Goal: Transaction & Acquisition: Download file/media

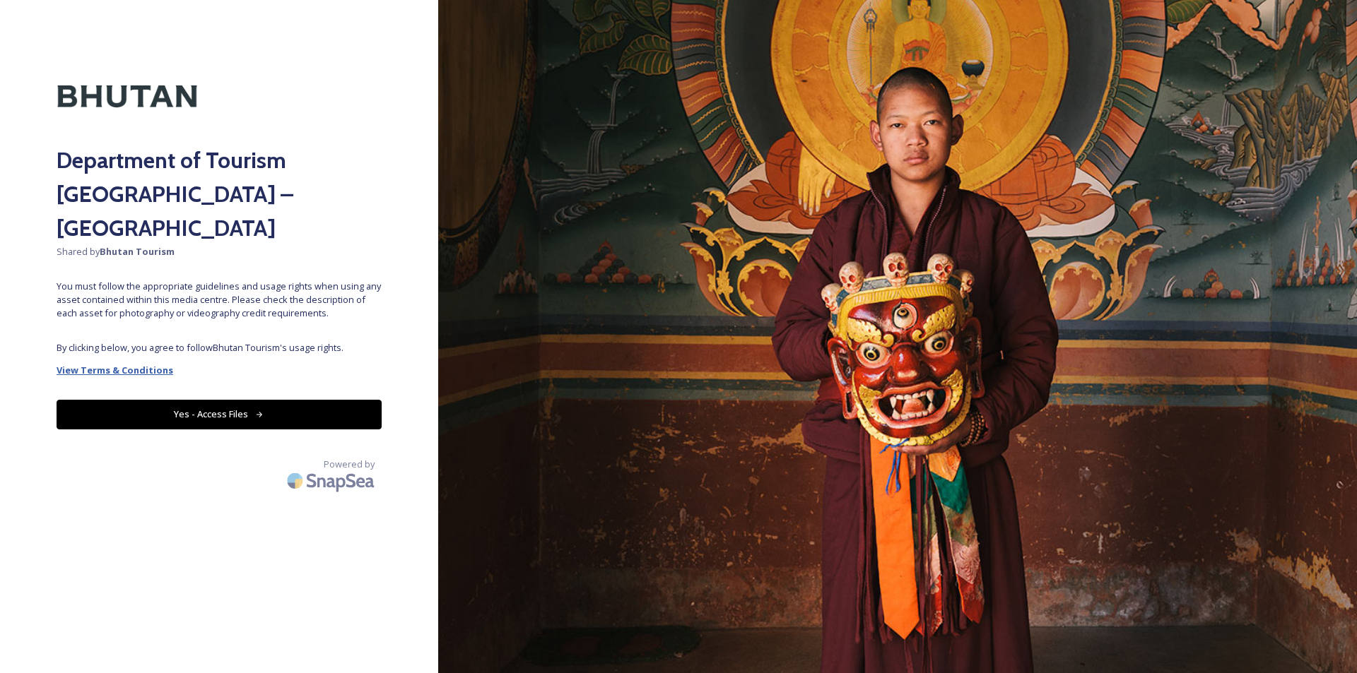
click at [139, 364] on strong "View Terms & Conditions" at bounding box center [115, 370] width 117 height 13
click at [213, 400] on button "Yes - Access Files" at bounding box center [219, 414] width 325 height 29
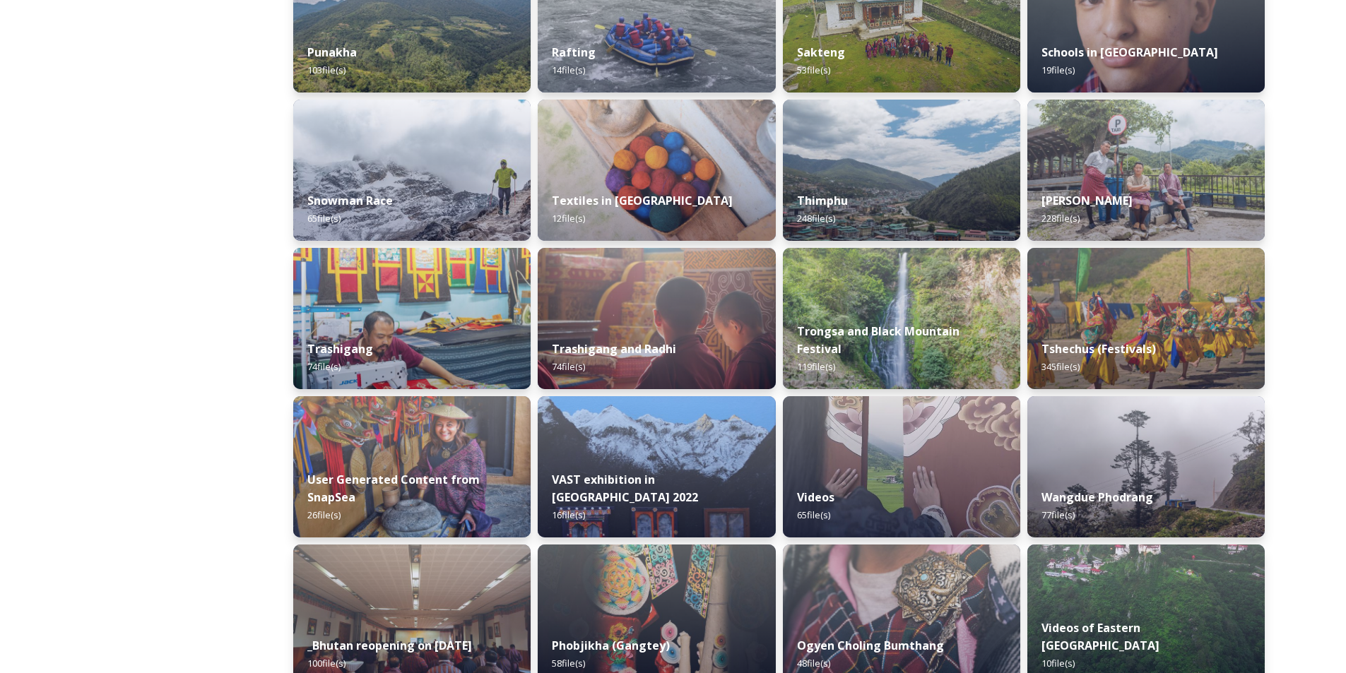
scroll to position [1342, 0]
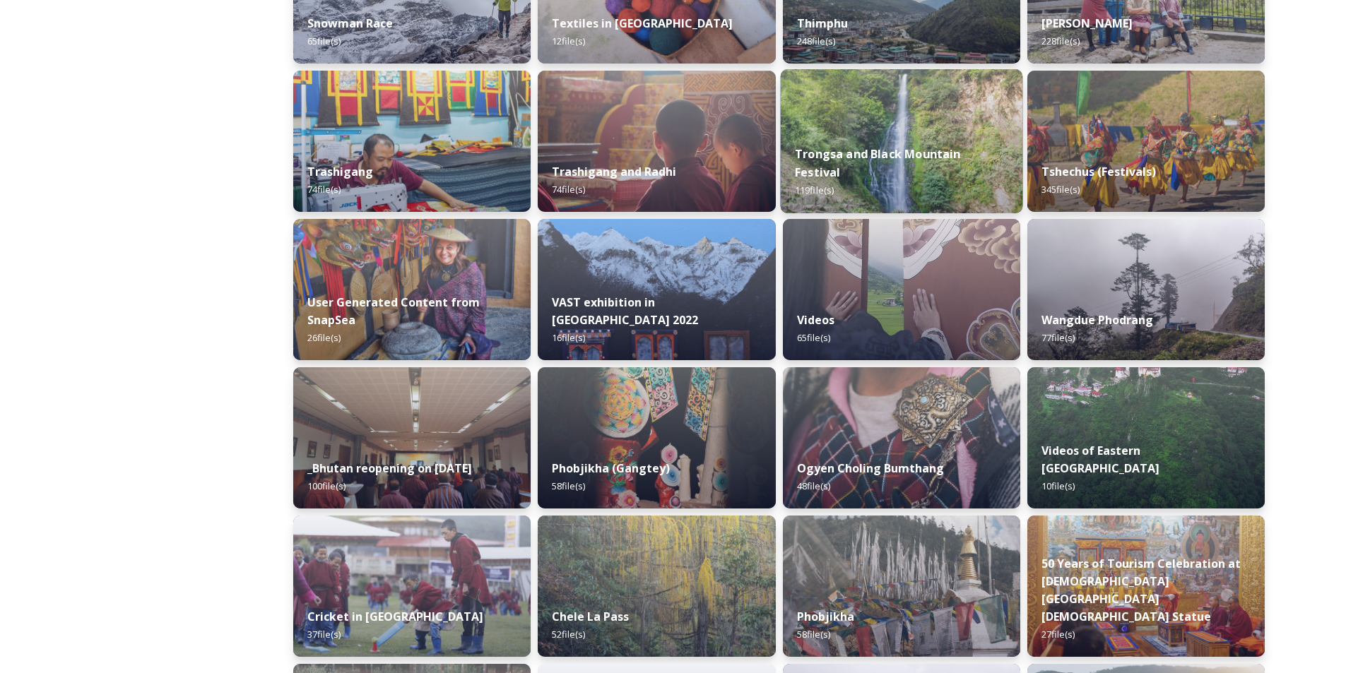
click at [923, 153] on div "Trongsa and Black Mountain Festival 119 file(s)" at bounding box center [901, 172] width 242 height 82
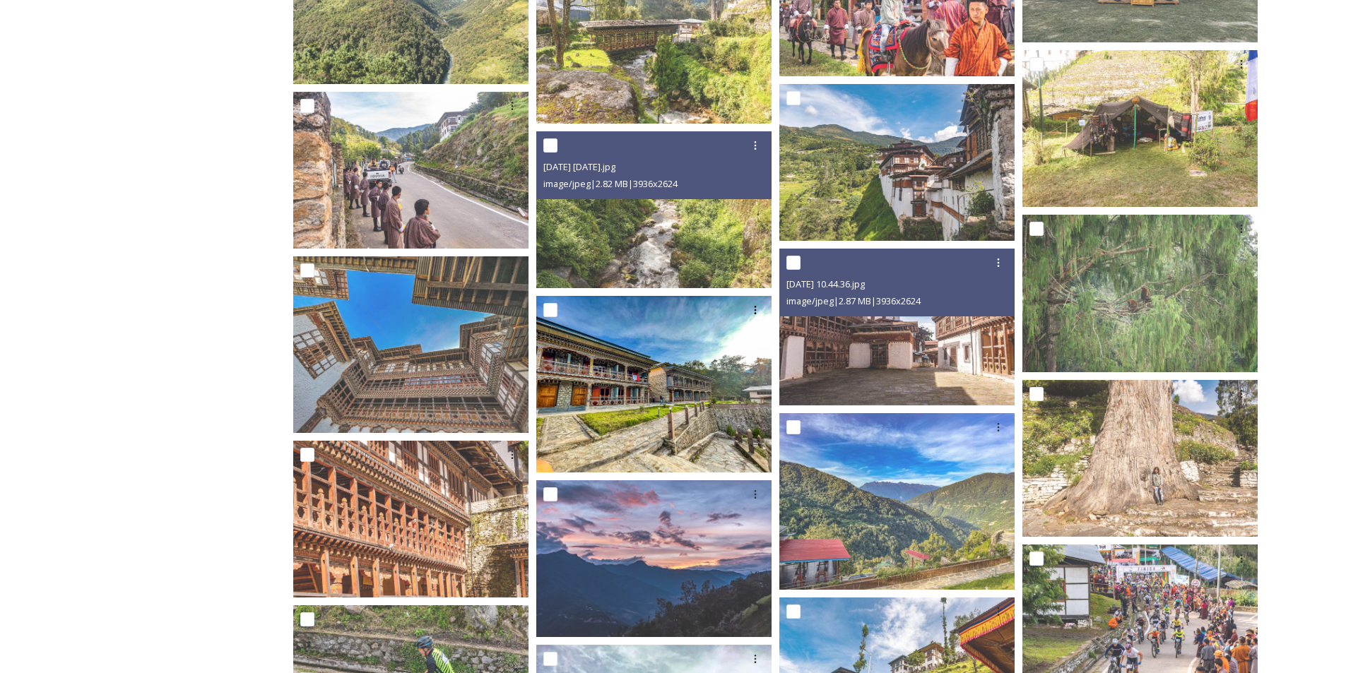
scroll to position [2112, 0]
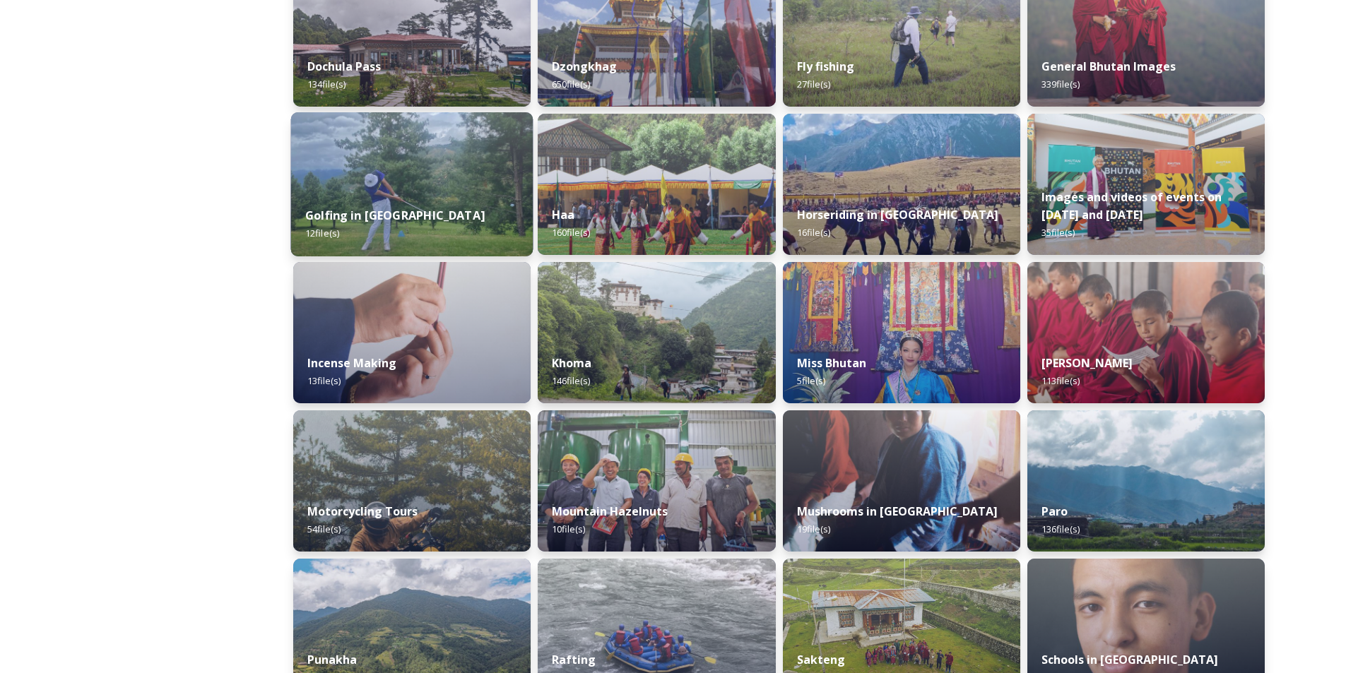
scroll to position [565, 0]
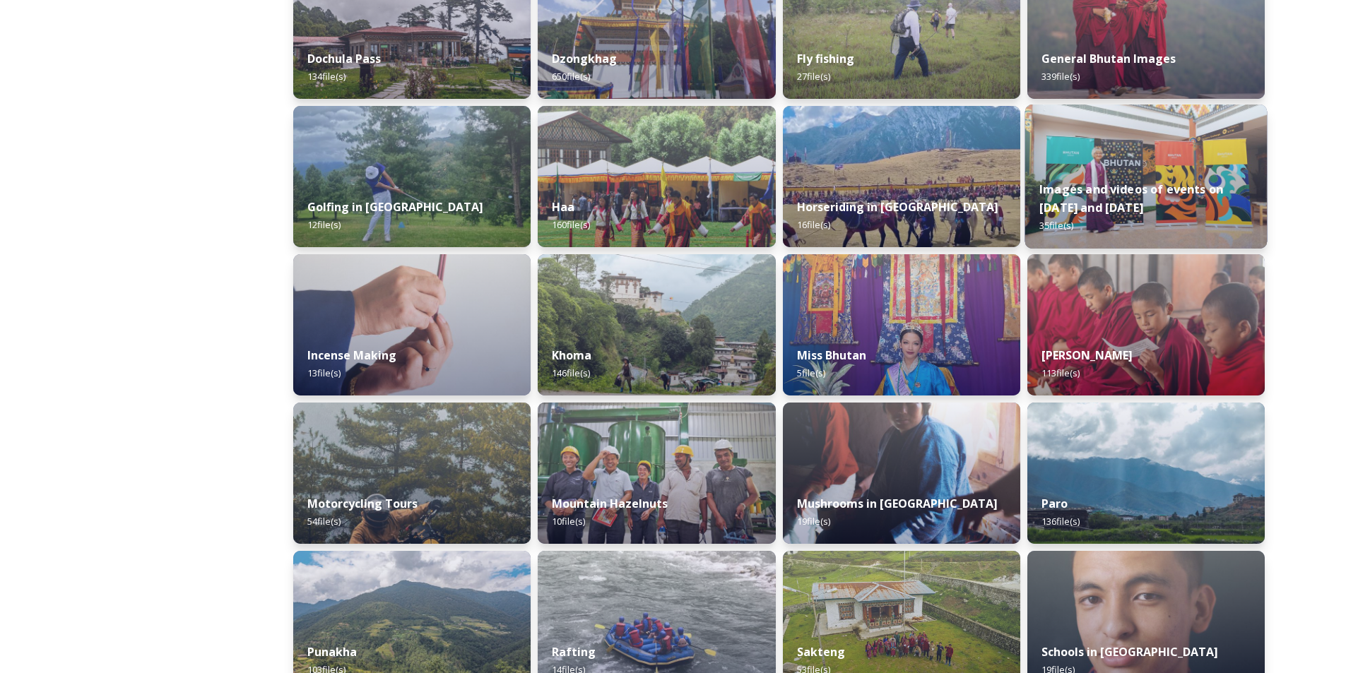
click at [1076, 208] on strong "Images and videos of events on Sept 22 and 23" at bounding box center [1131, 199] width 184 height 34
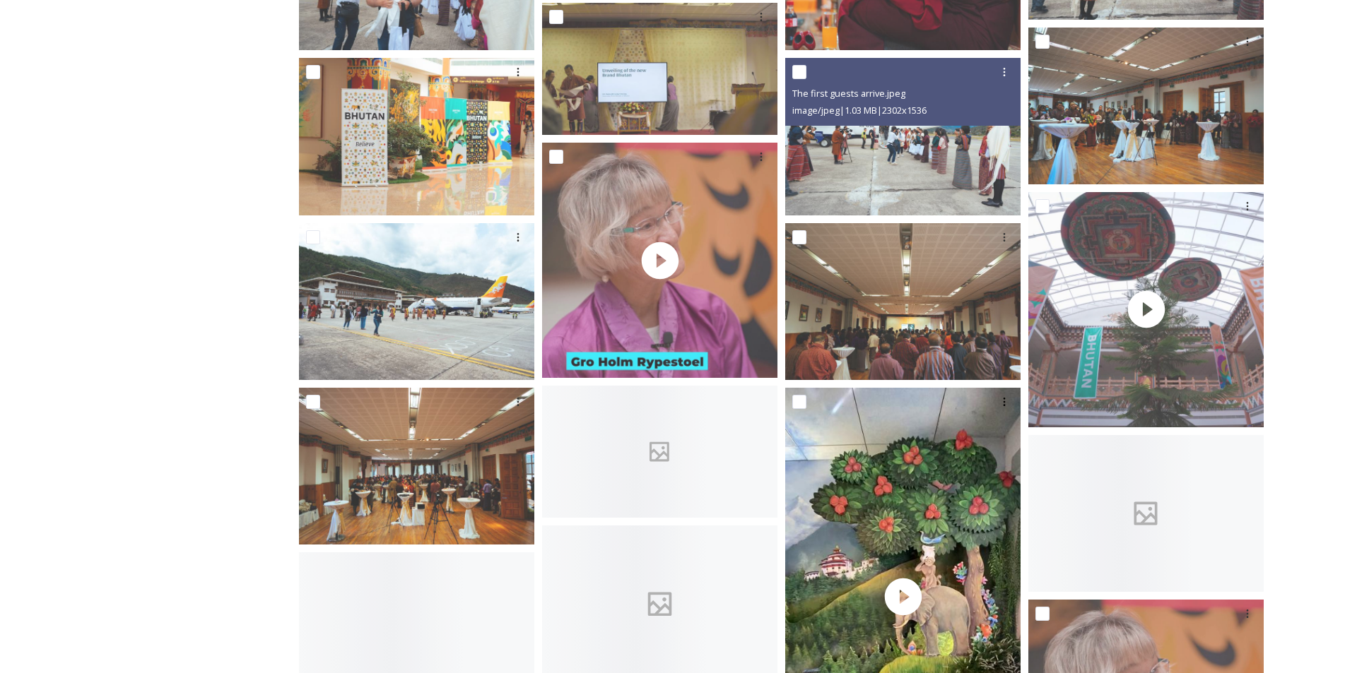
scroll to position [777, 0]
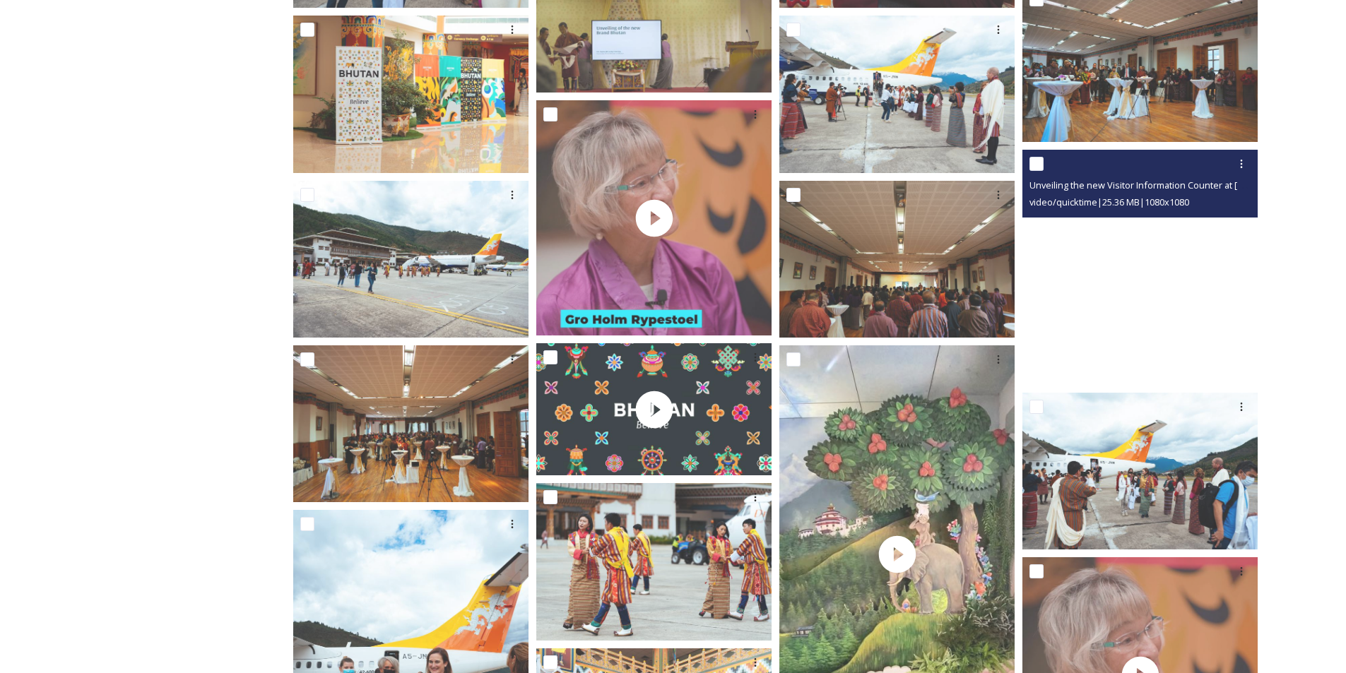
click at [1131, 266] on video "Unveiling the new Visitor Information Counter at Paro International.MOV" at bounding box center [1139, 267] width 235 height 235
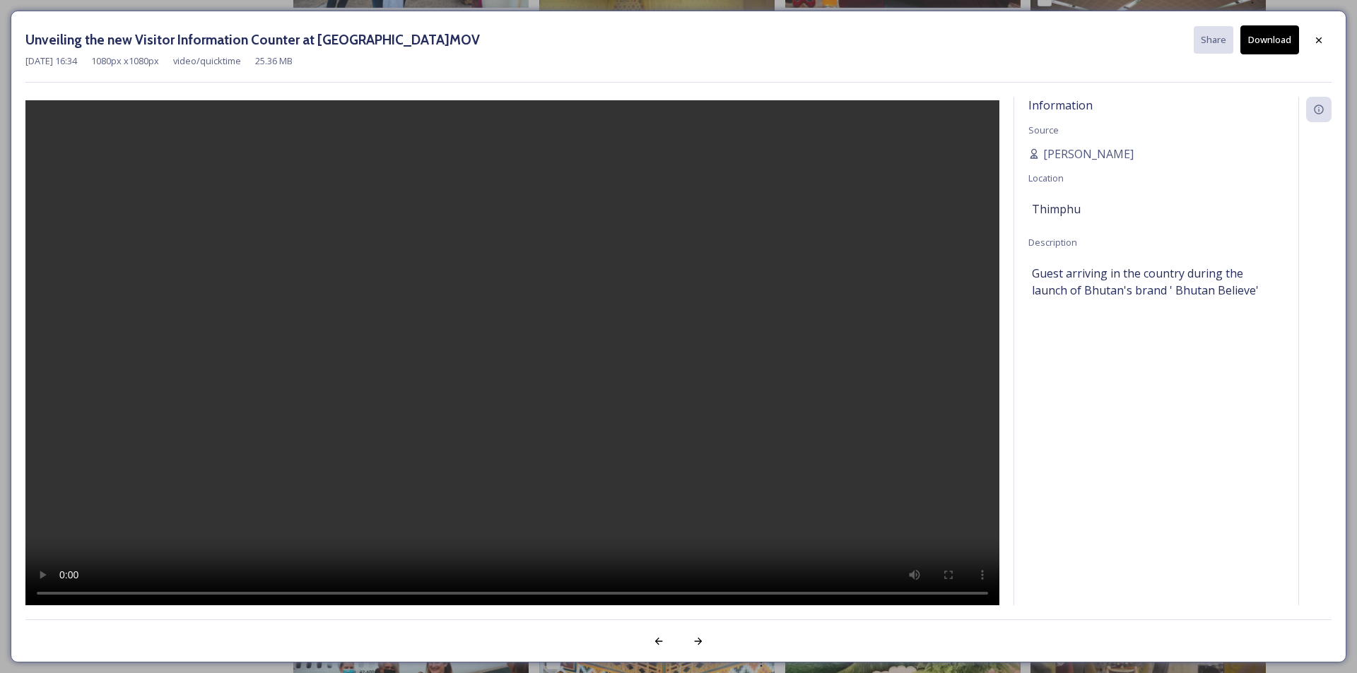
click at [599, 418] on video at bounding box center [512, 354] width 974 height 509
click at [485, 404] on video at bounding box center [512, 354] width 974 height 509
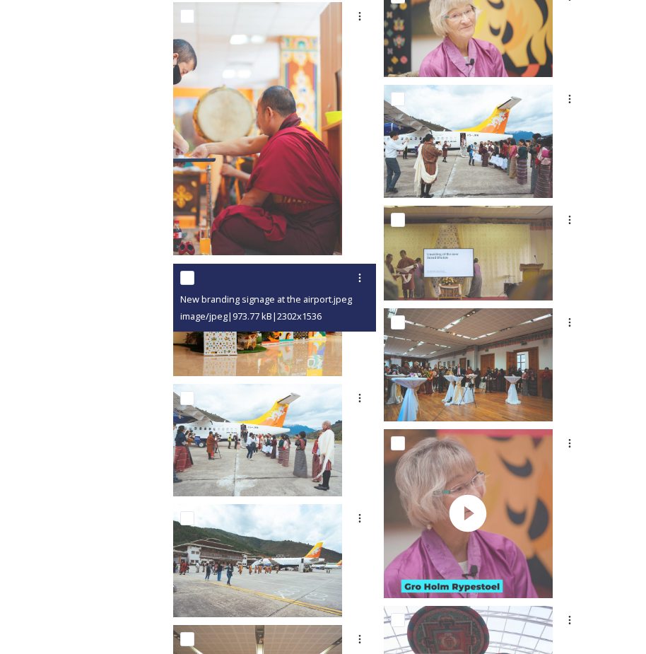
click at [294, 337] on img at bounding box center [257, 320] width 169 height 112
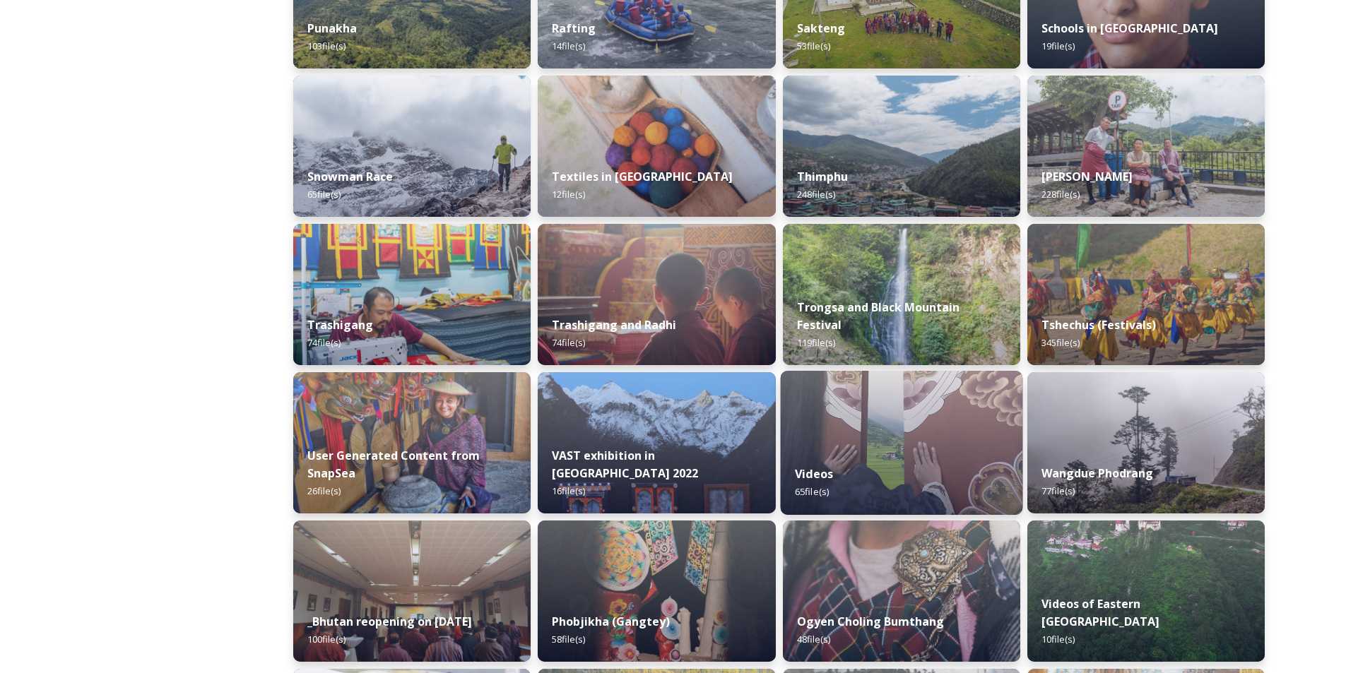
scroll to position [1201, 0]
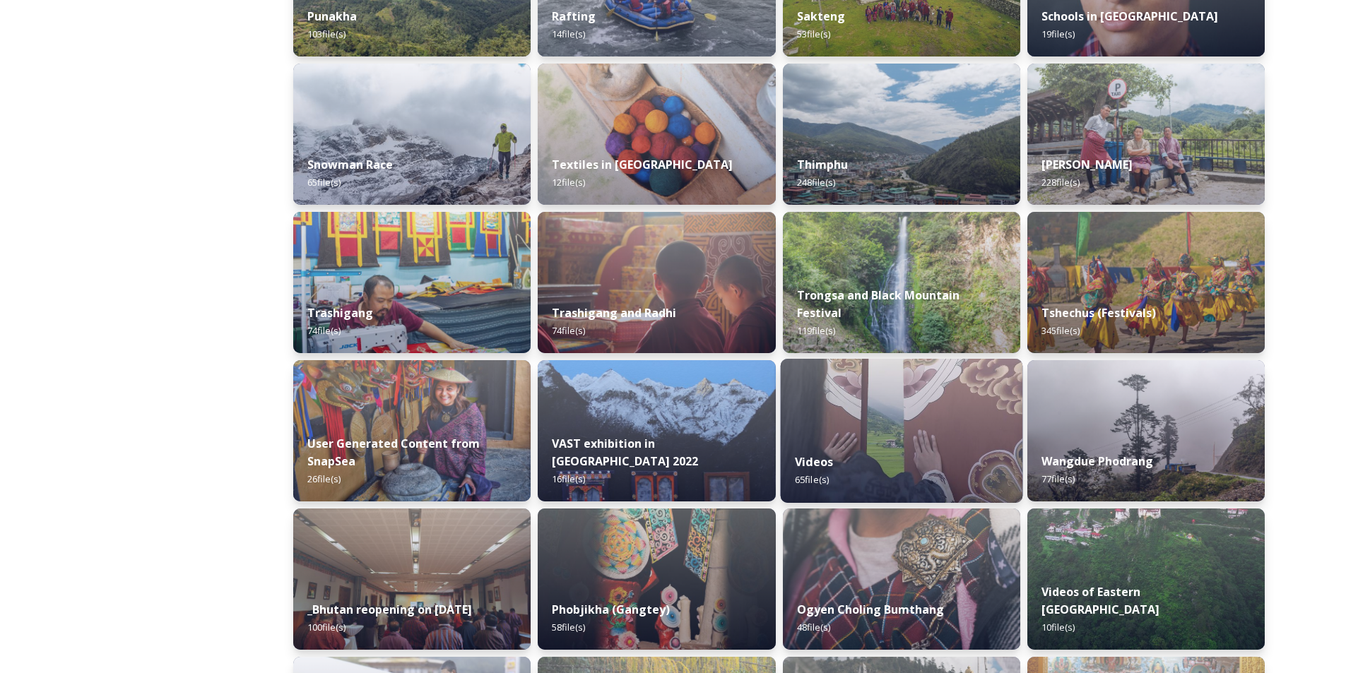
click at [875, 436] on img at bounding box center [901, 431] width 242 height 144
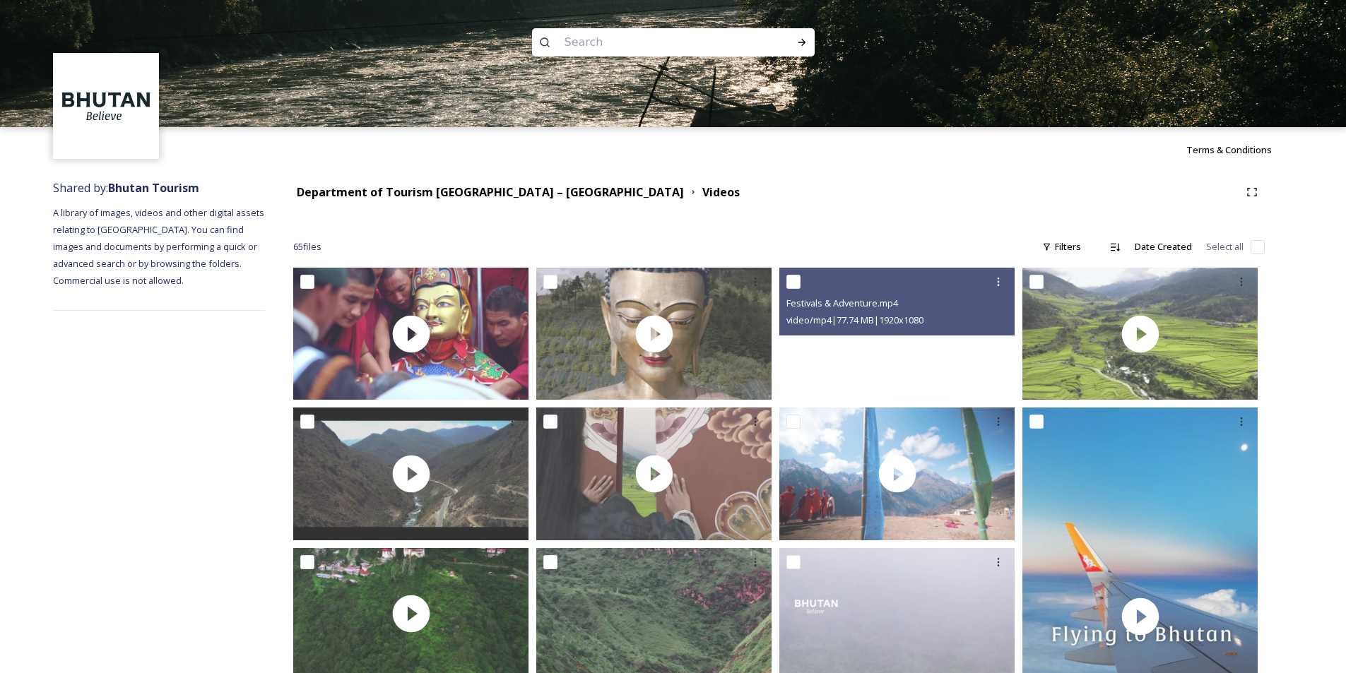
click at [898, 348] on video "Festivals & Adventure.mp4" at bounding box center [896, 334] width 235 height 132
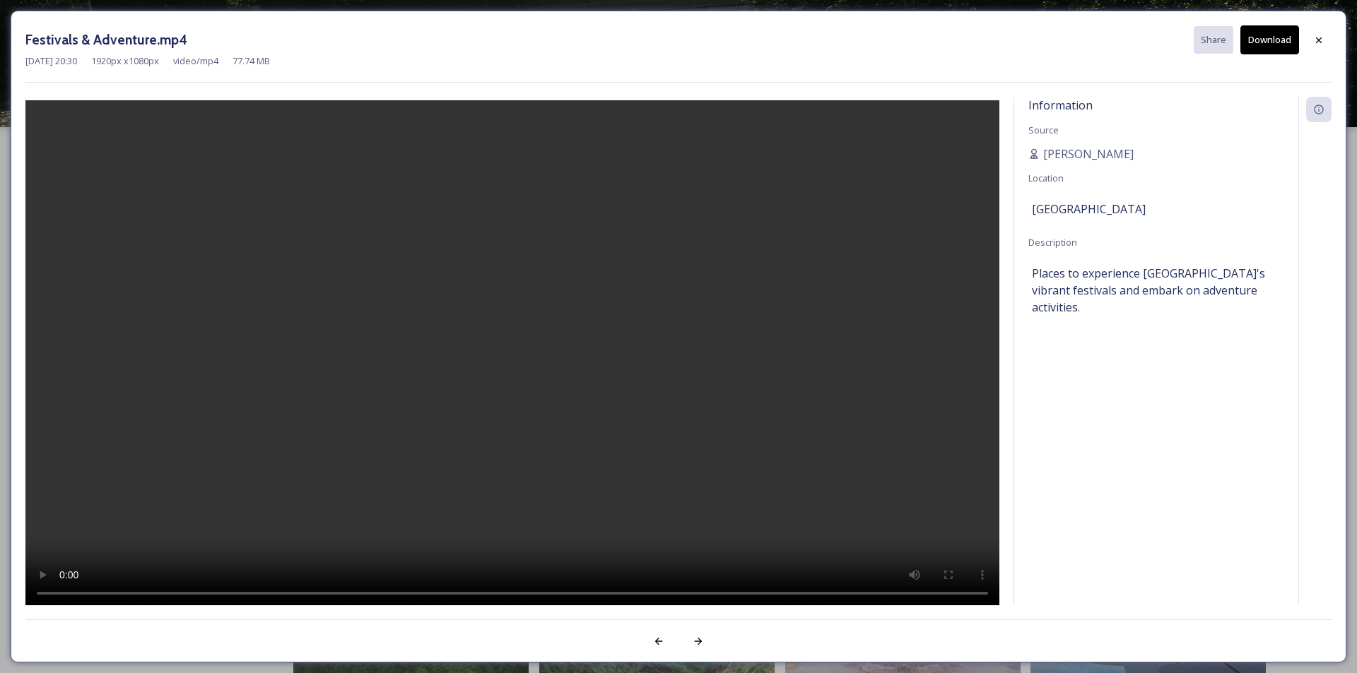
click at [1282, 38] on button "Download" at bounding box center [1269, 39] width 59 height 29
drag, startPoint x: 1282, startPoint y: 36, endPoint x: 1304, endPoint y: 168, distance: 133.9
click at [1309, 226] on div at bounding box center [1314, 370] width 33 height 546
click at [1318, 40] on icon at bounding box center [1319, 40] width 6 height 6
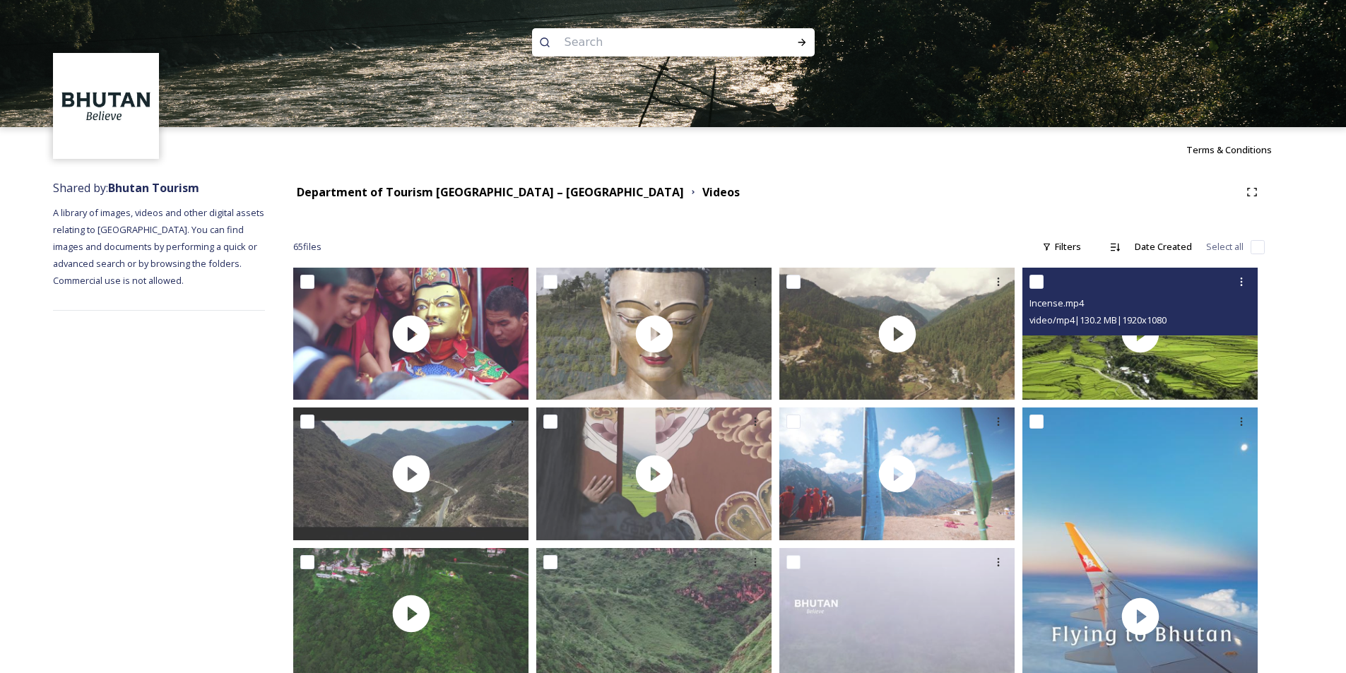
click at [1128, 333] on div "Incense.mp4 video/mp4 | 130.2 MB | 1920 x 1080" at bounding box center [1139, 302] width 235 height 68
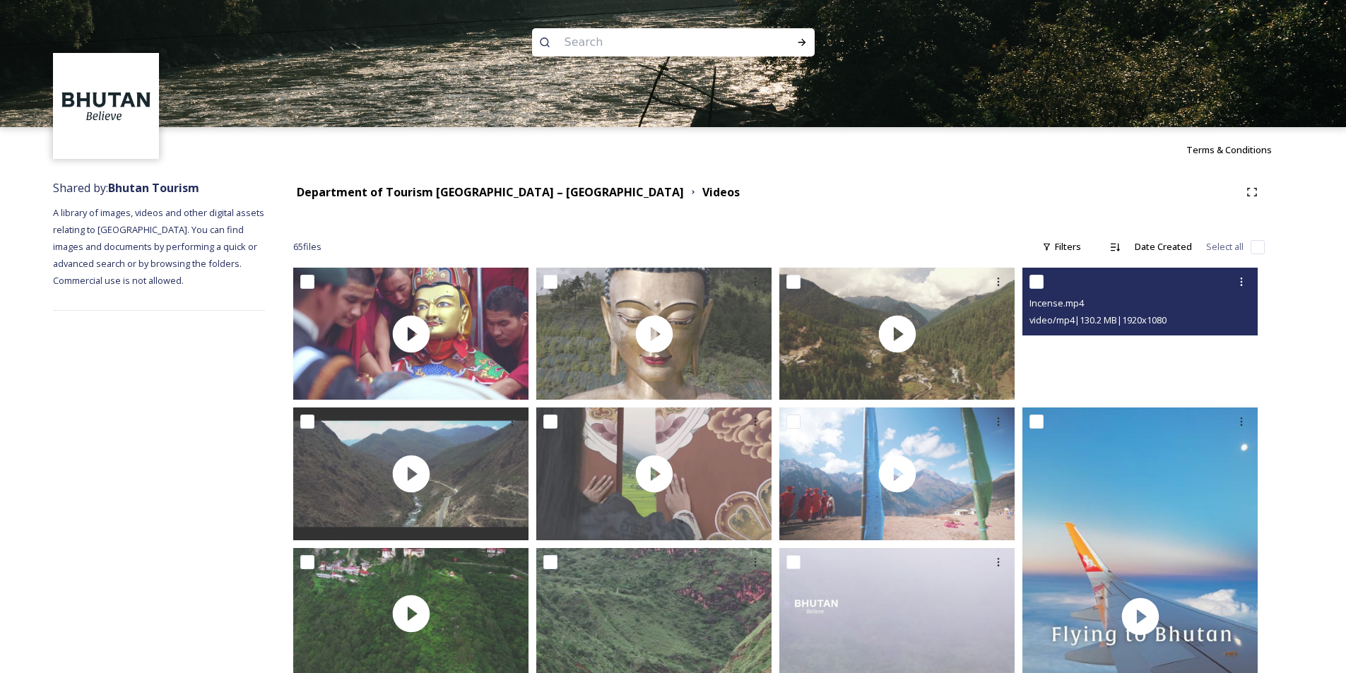
click at [1099, 362] on video "Incense.mp4" at bounding box center [1139, 334] width 235 height 132
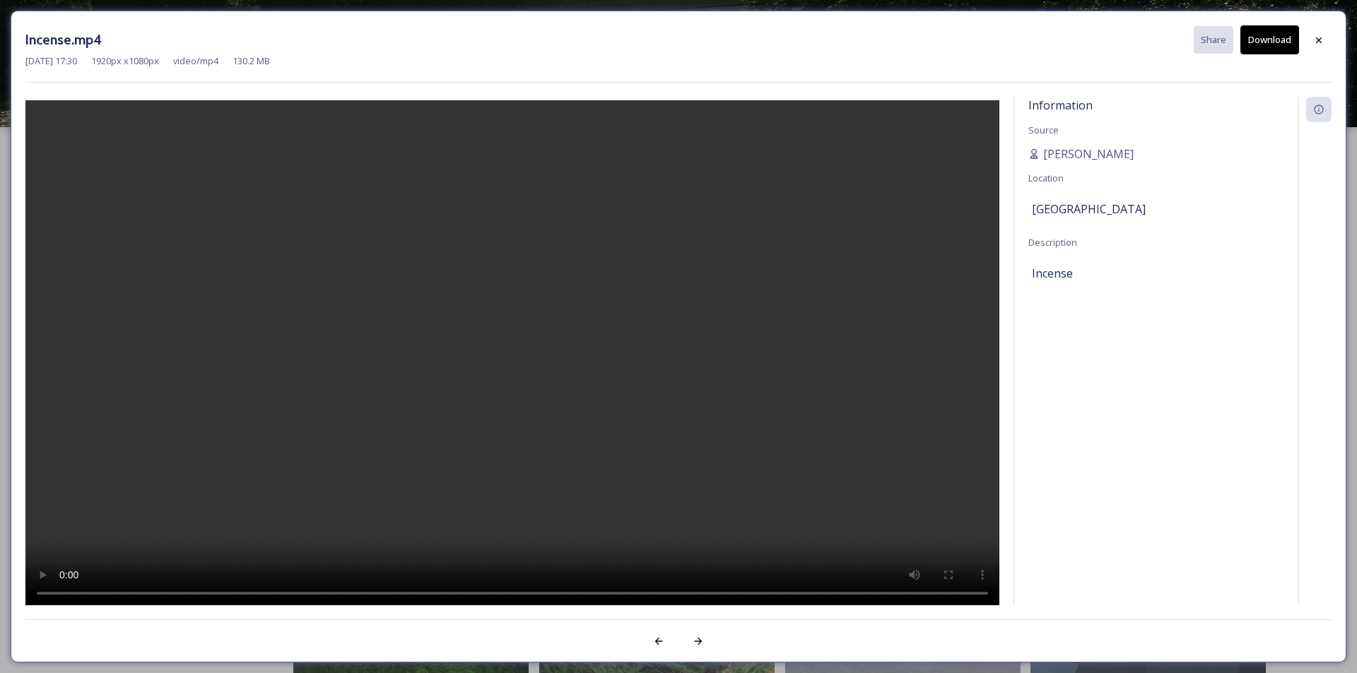
click at [1275, 41] on button "Download" at bounding box center [1269, 39] width 59 height 29
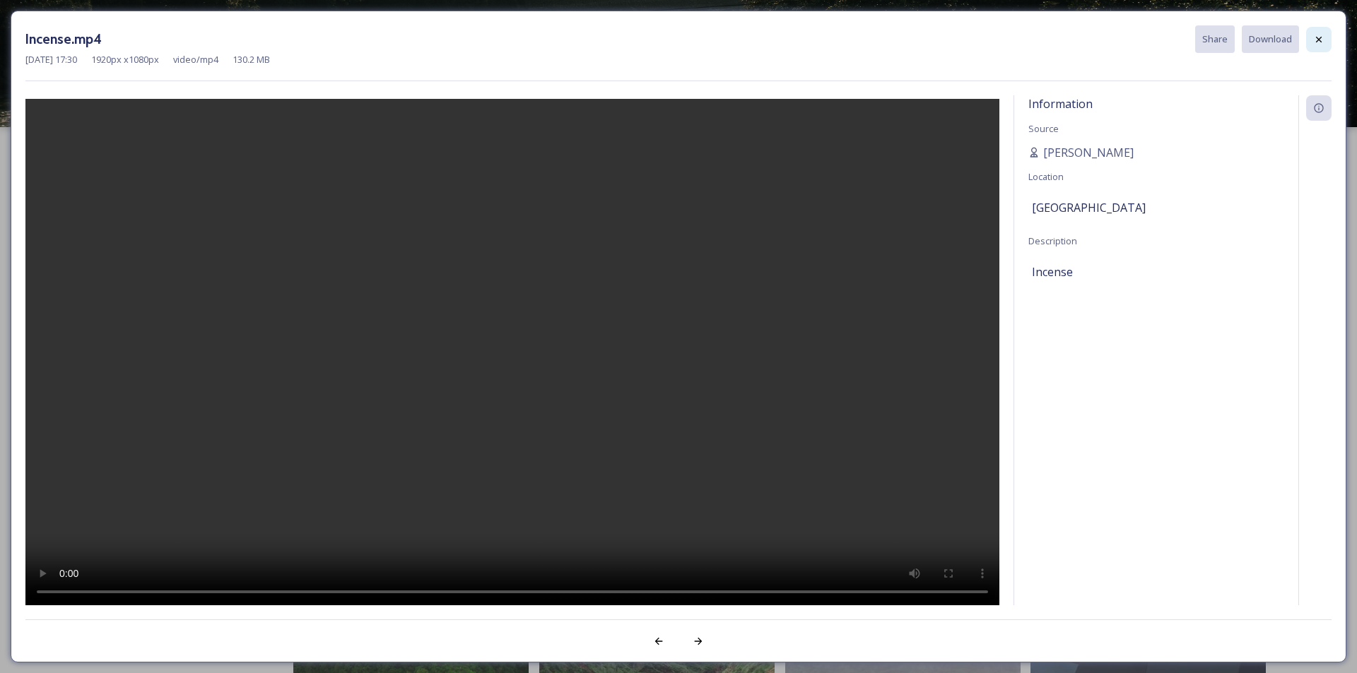
click at [1321, 39] on icon at bounding box center [1318, 39] width 11 height 11
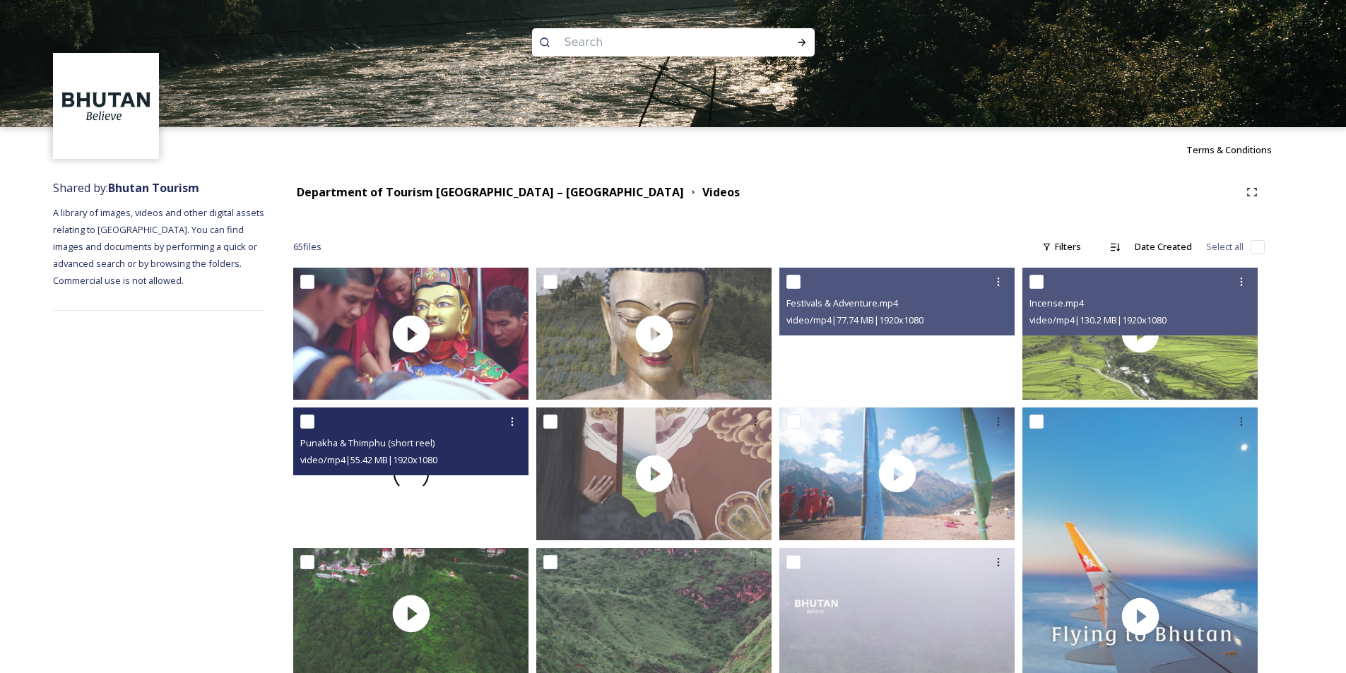
click at [408, 491] on div at bounding box center [410, 474] width 235 height 132
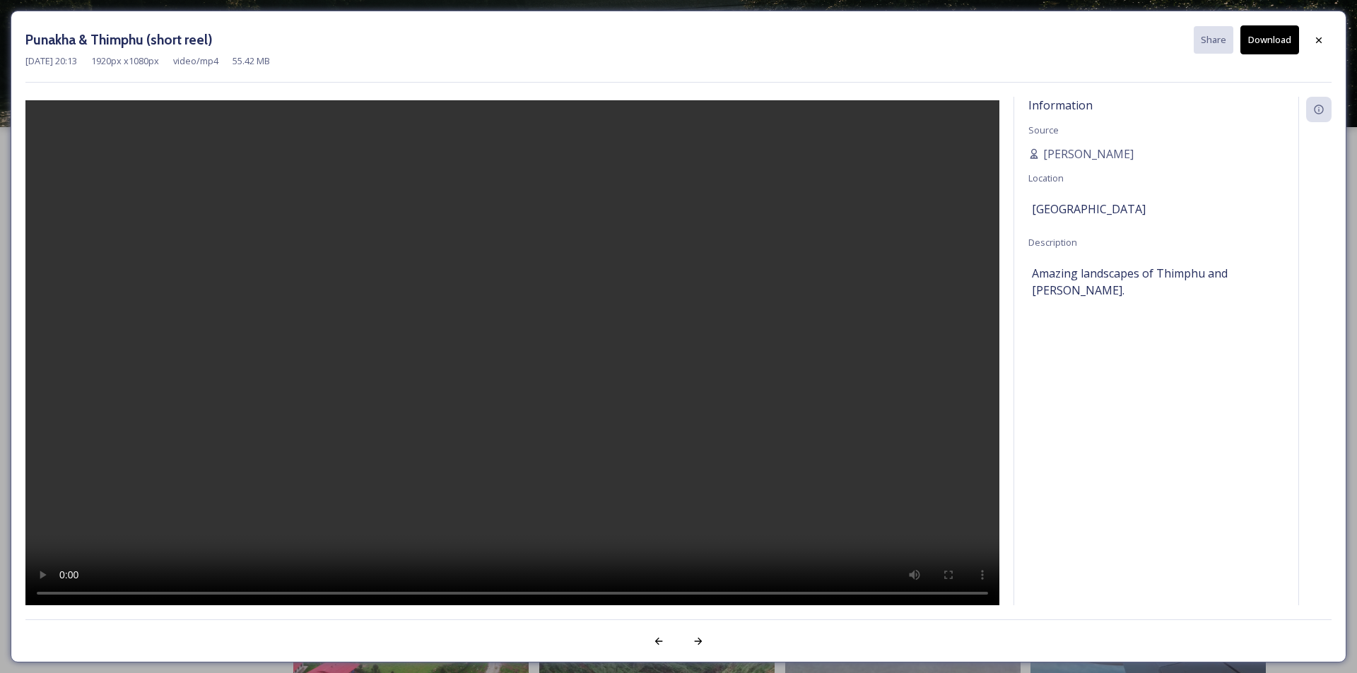
click at [1280, 42] on button "Download" at bounding box center [1269, 39] width 59 height 29
click at [1315, 40] on icon at bounding box center [1318, 40] width 11 height 11
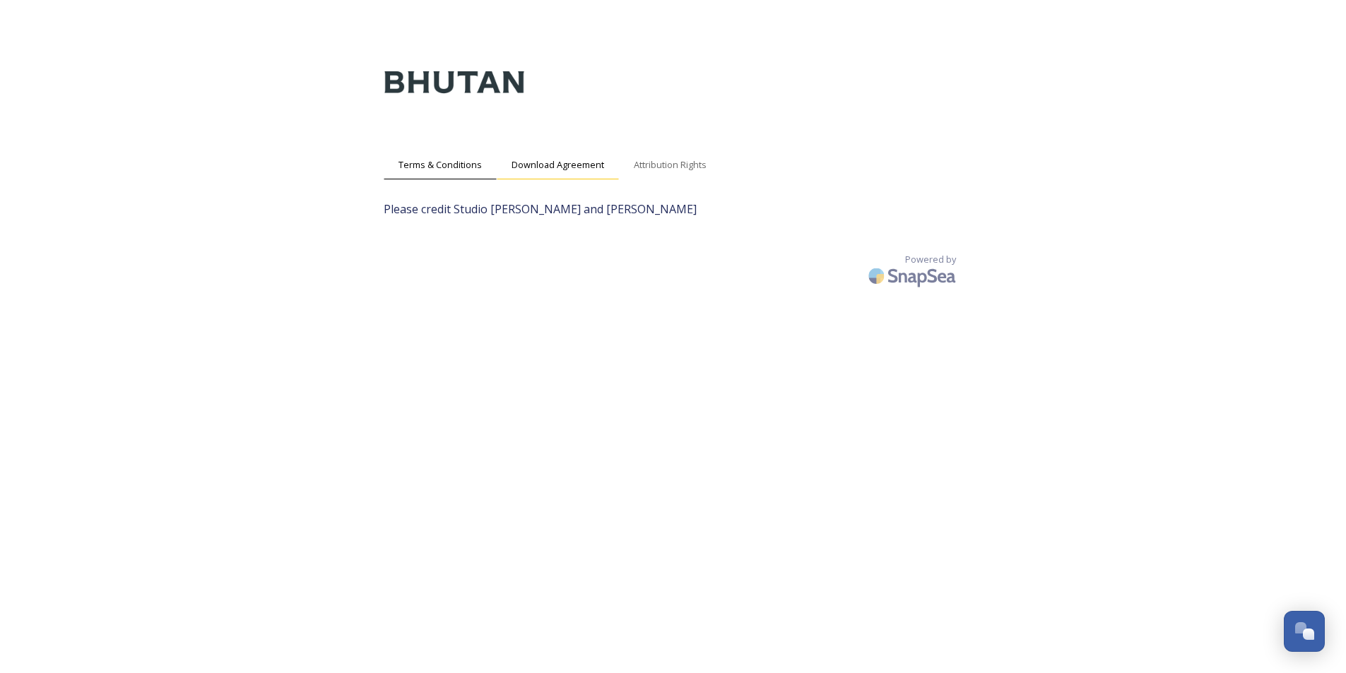
click at [586, 168] on span "Download Agreement" at bounding box center [558, 164] width 93 height 13
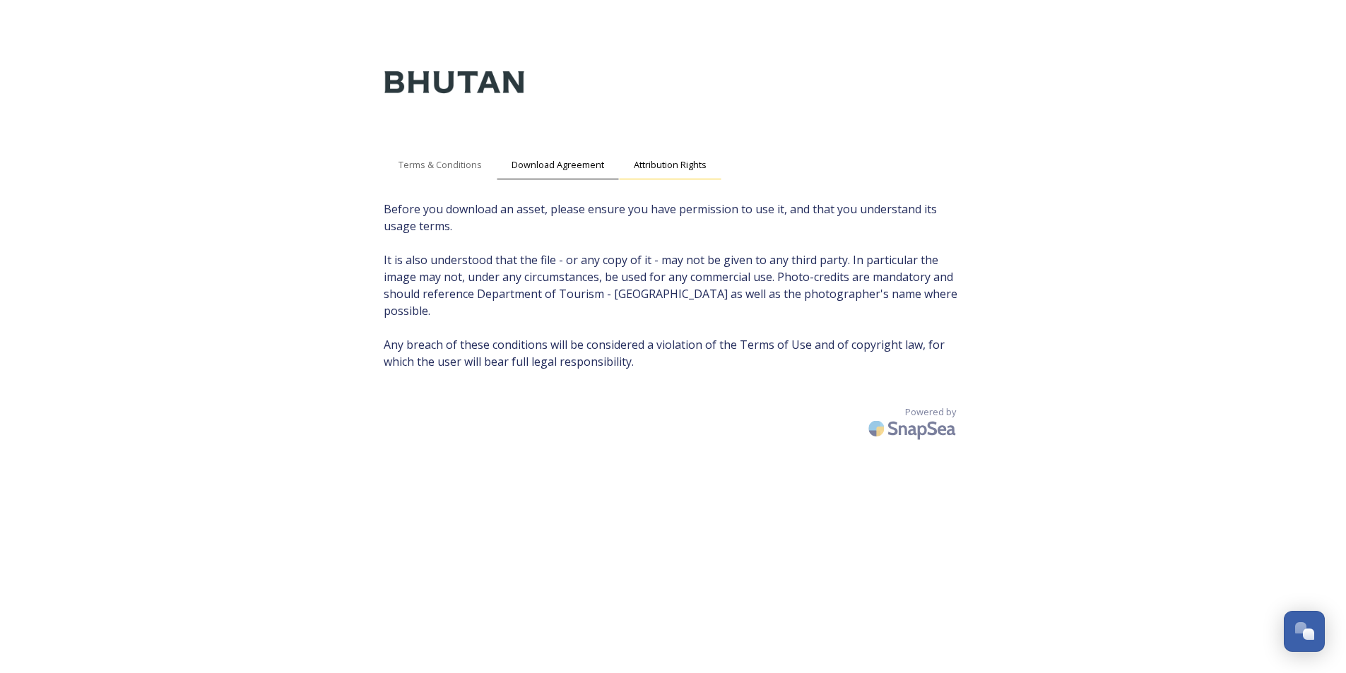
click at [674, 166] on span "Attribution Rights" at bounding box center [670, 164] width 73 height 13
click at [461, 162] on span "Terms & Conditions" at bounding box center [440, 164] width 83 height 13
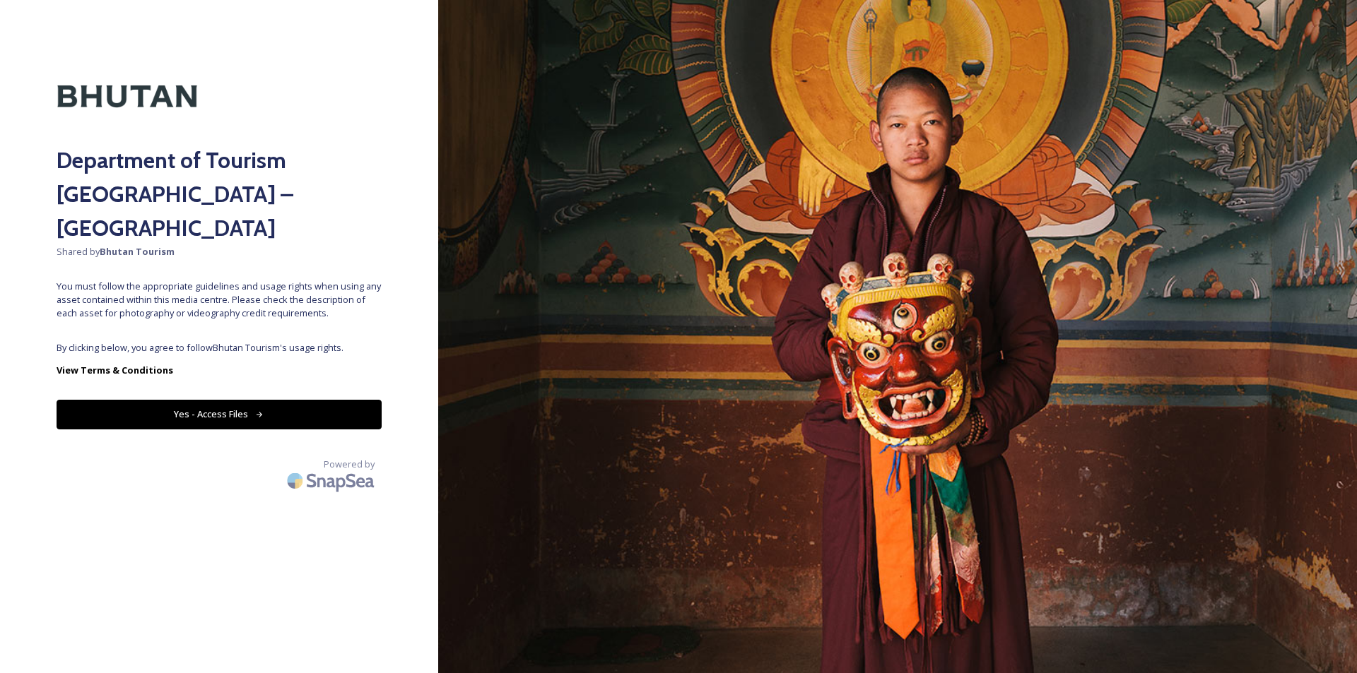
click at [259, 411] on icon at bounding box center [259, 415] width 9 height 9
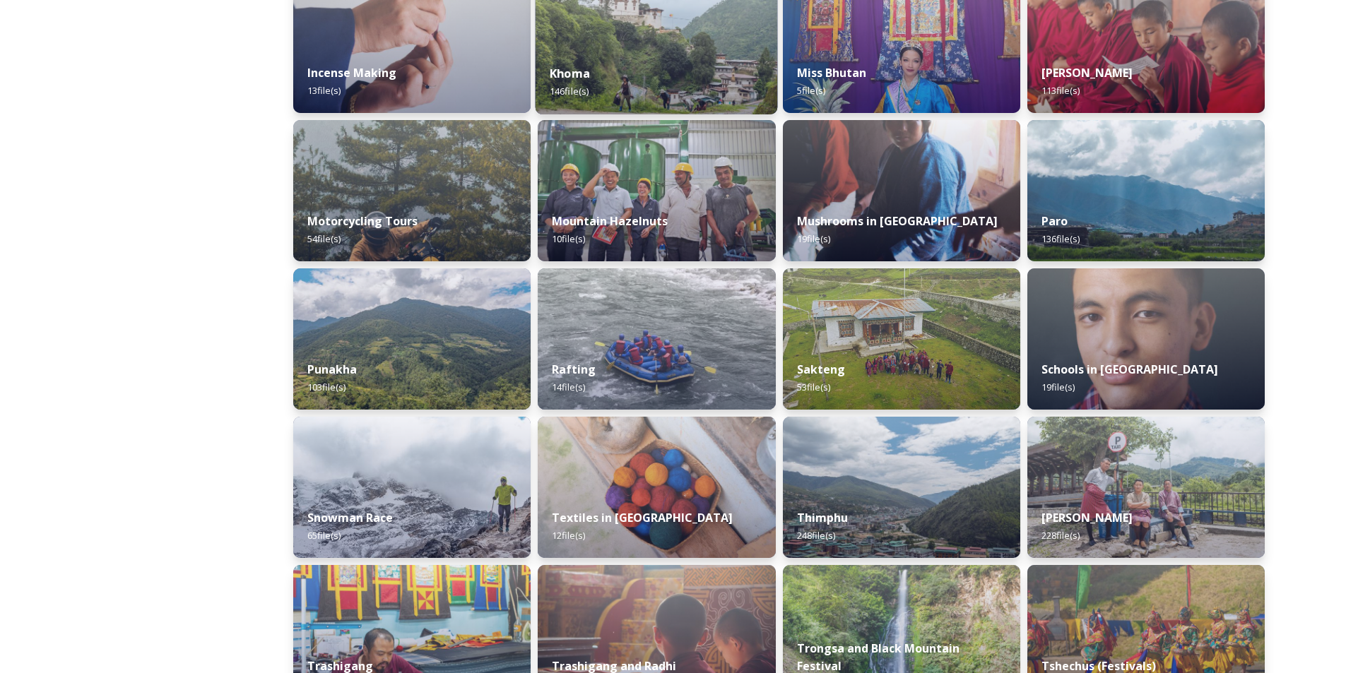
scroll to position [1201, 0]
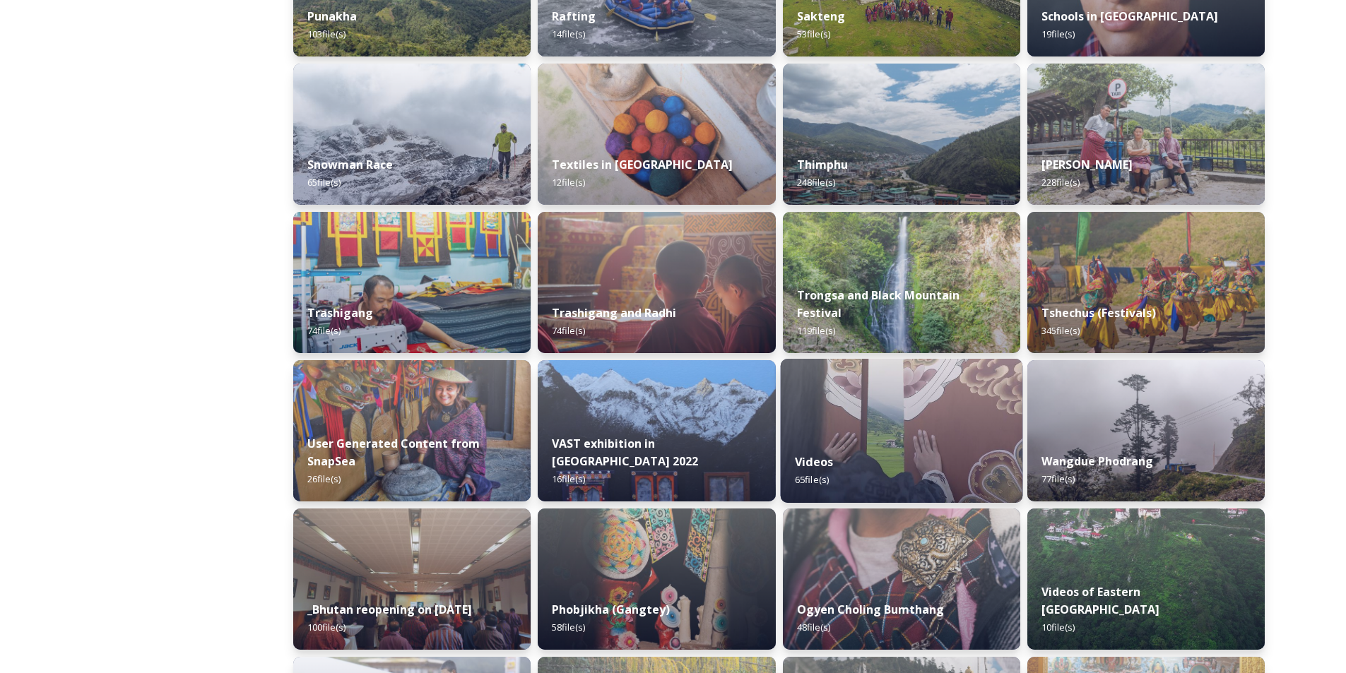
click at [876, 475] on div "Videos 65 file(s)" at bounding box center [901, 471] width 242 height 64
